Goal: Information Seeking & Learning: Find specific fact

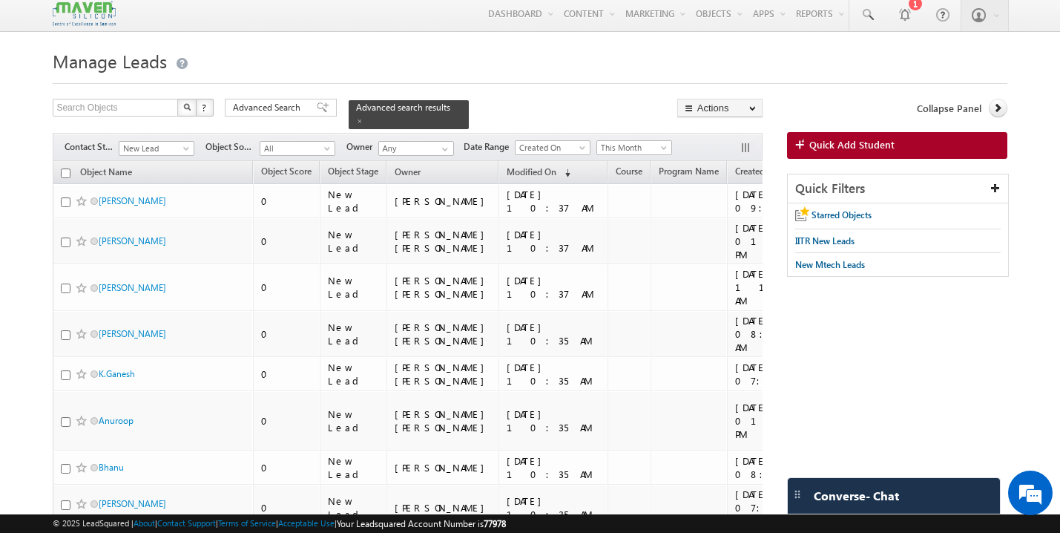
scroll to position [0, 68]
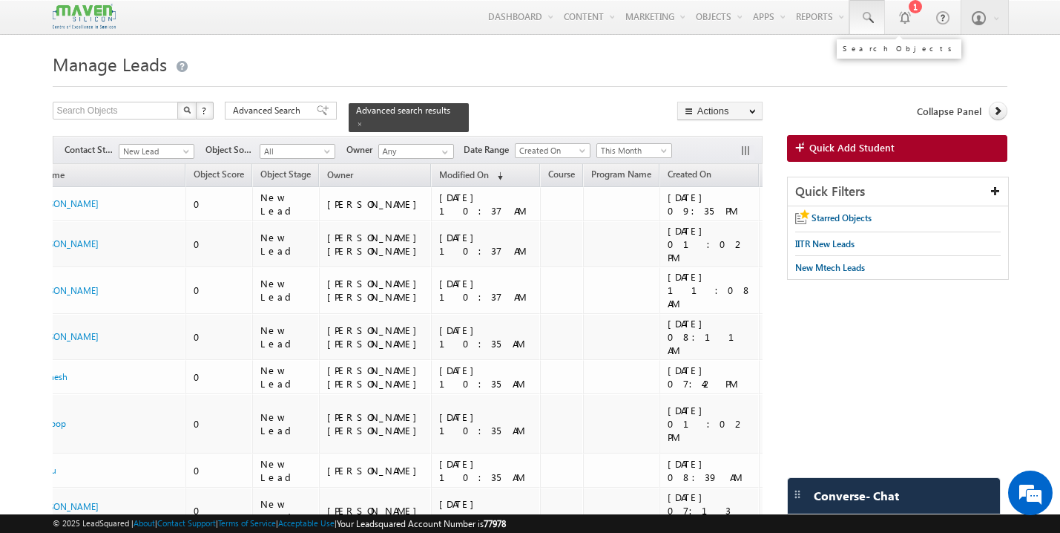
click at [867, 24] on span at bounding box center [867, 17] width 15 height 15
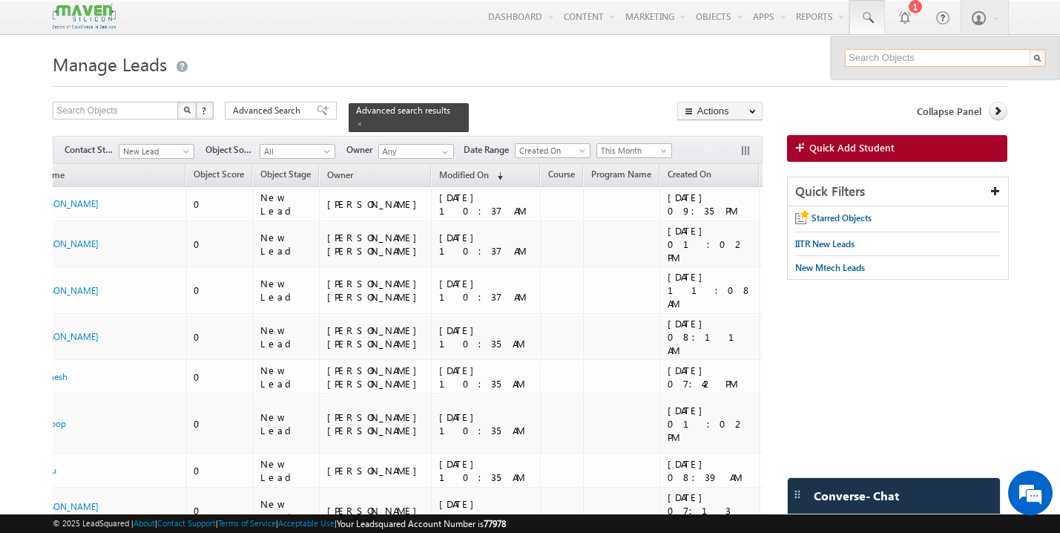
paste input "[EMAIL_ADDRESS][DOMAIN_NAME]"
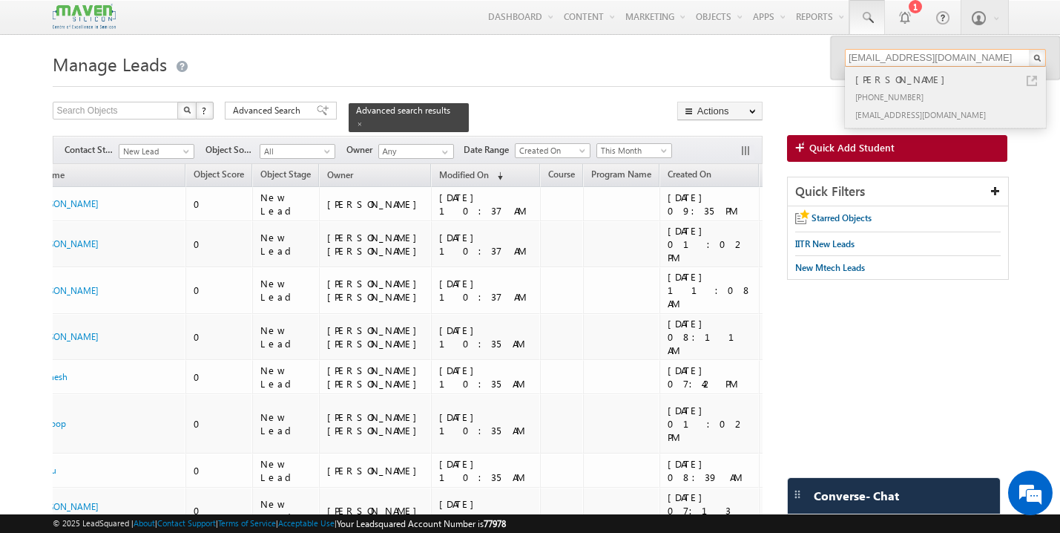
type input "[EMAIL_ADDRESS][DOMAIN_NAME]"
click at [877, 89] on div "[PHONE_NUMBER]" at bounding box center [951, 97] width 199 height 18
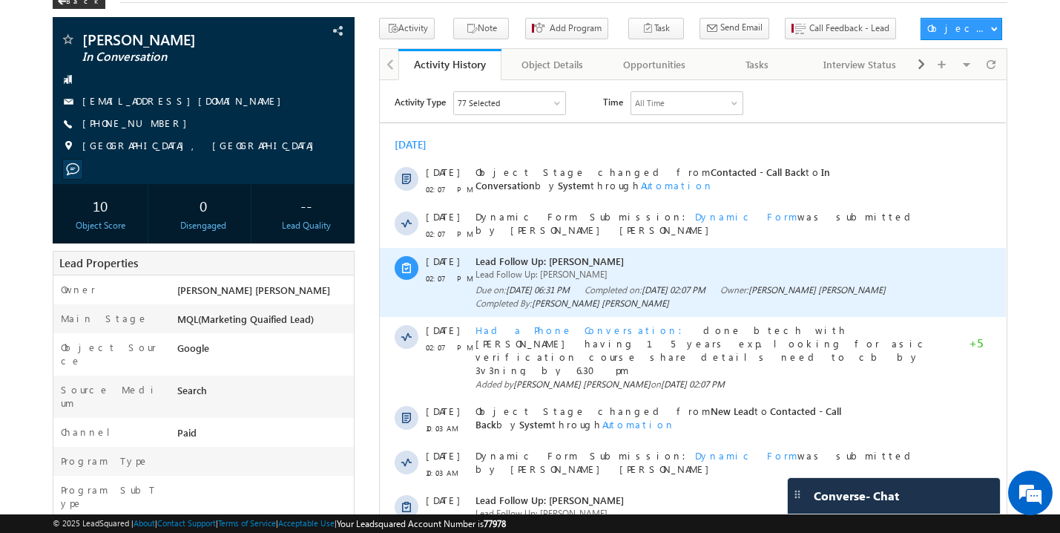
scroll to position [81, 0]
